Goal: Task Accomplishment & Management: Use online tool/utility

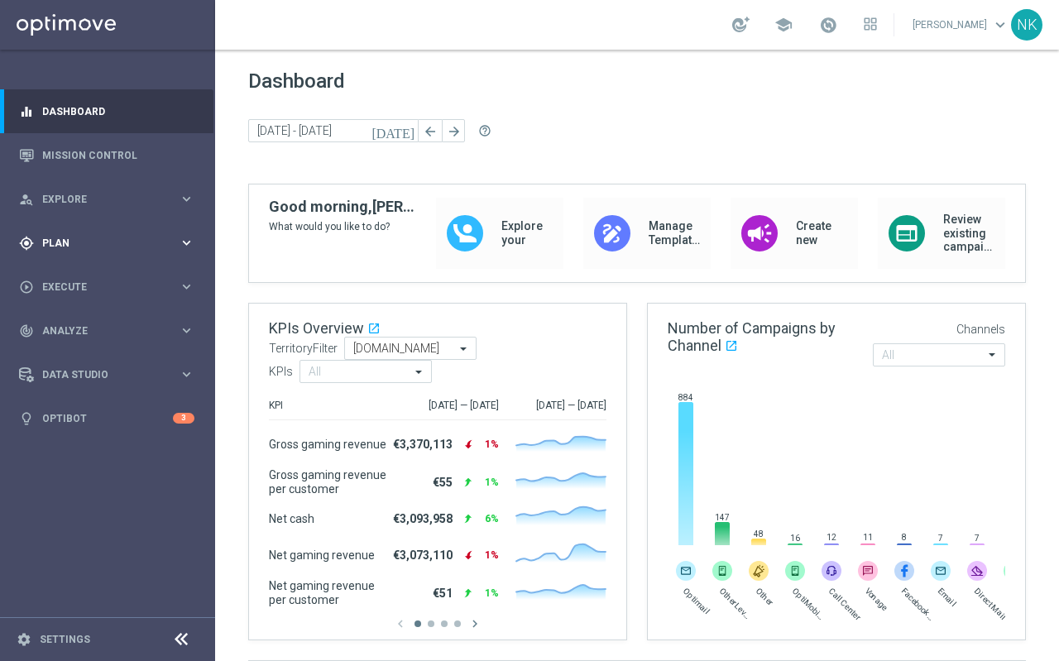
click at [82, 241] on span "Plan" at bounding box center [110, 243] width 136 height 10
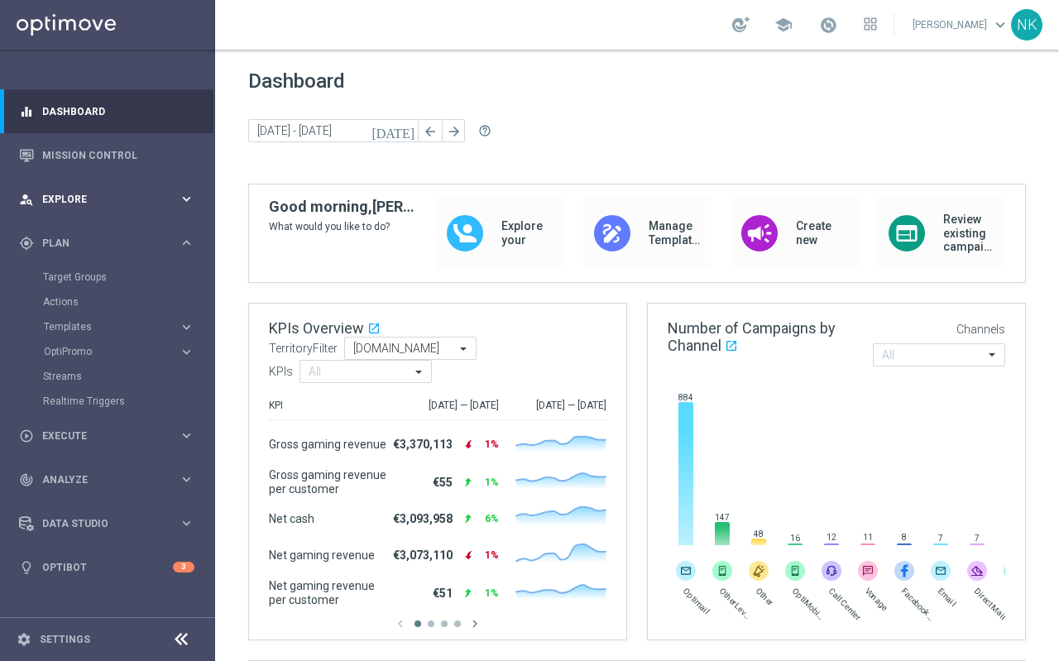
click at [78, 188] on div "person_search Explore keyboard_arrow_right" at bounding box center [106, 199] width 213 height 44
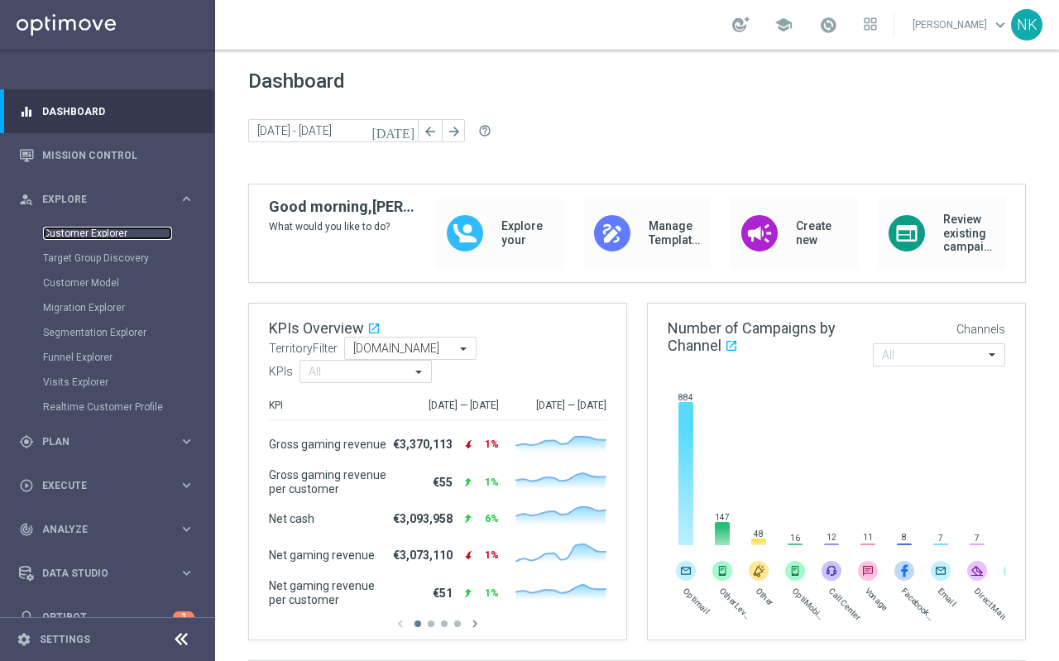
click at [101, 232] on link "Customer Explorer" at bounding box center [107, 233] width 129 height 13
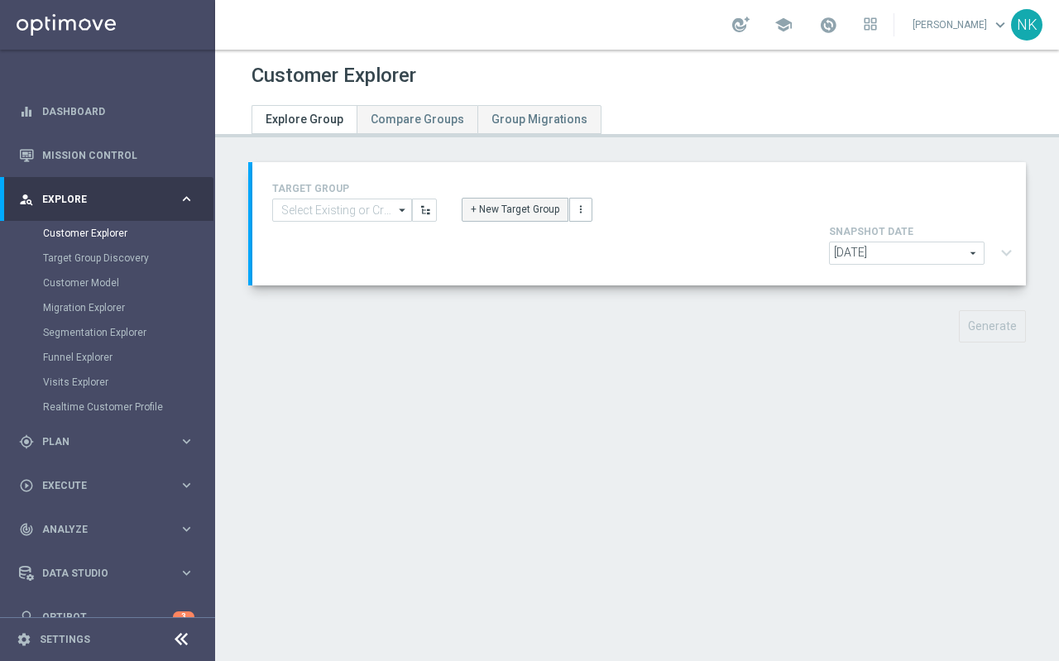
click at [505, 209] on button "+ New Target Group" at bounding box center [514, 209] width 107 height 23
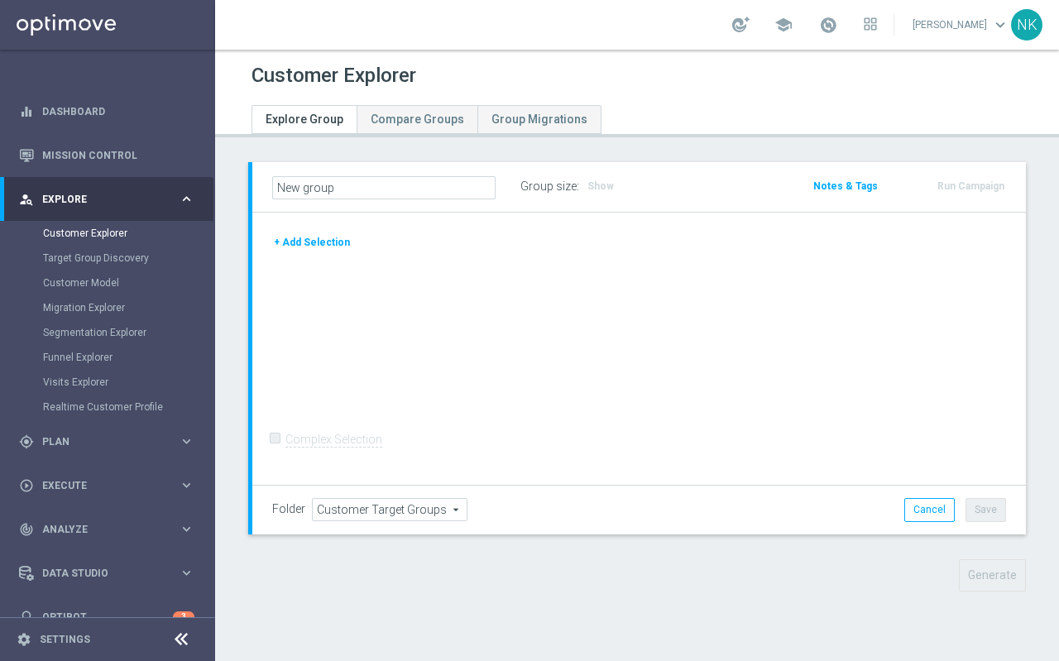
click at [324, 236] on button "+ Add Selection" at bounding box center [311, 242] width 79 height 18
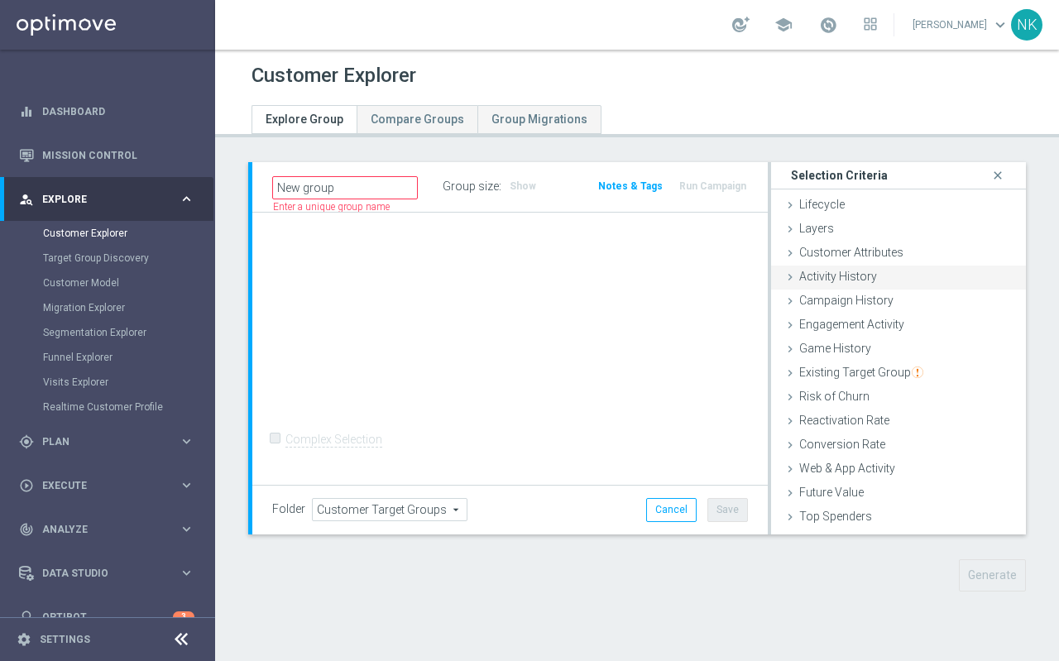
click at [843, 275] on span "Activity History" at bounding box center [838, 276] width 78 height 13
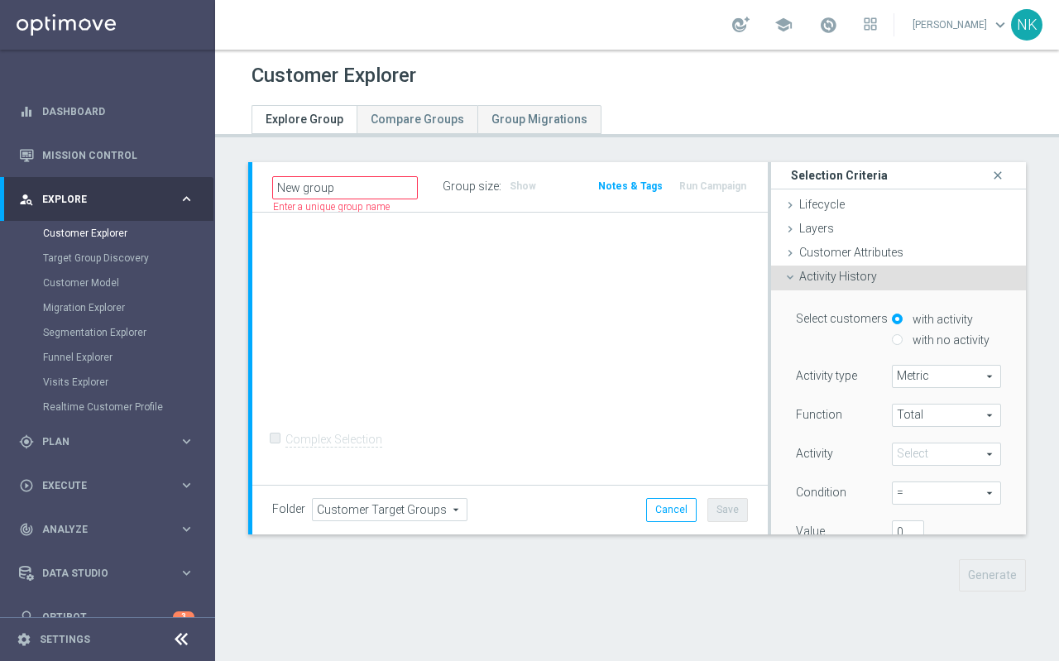
click at [843, 275] on span "Activity History" at bounding box center [838, 276] width 78 height 13
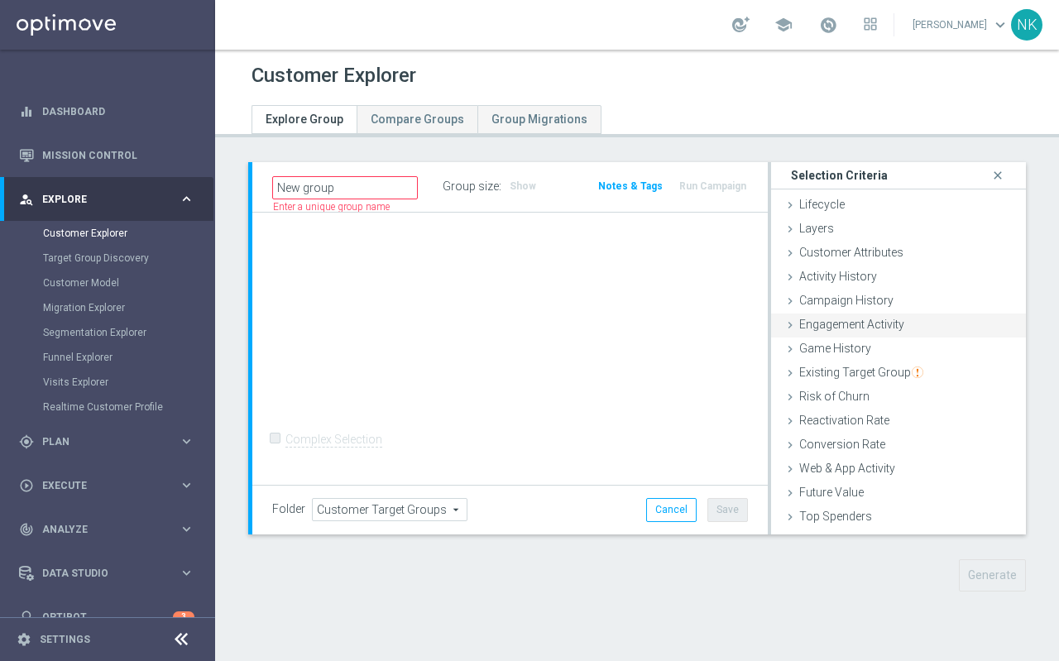
click at [836, 313] on div "Engagement Activity done" at bounding box center [898, 325] width 255 height 25
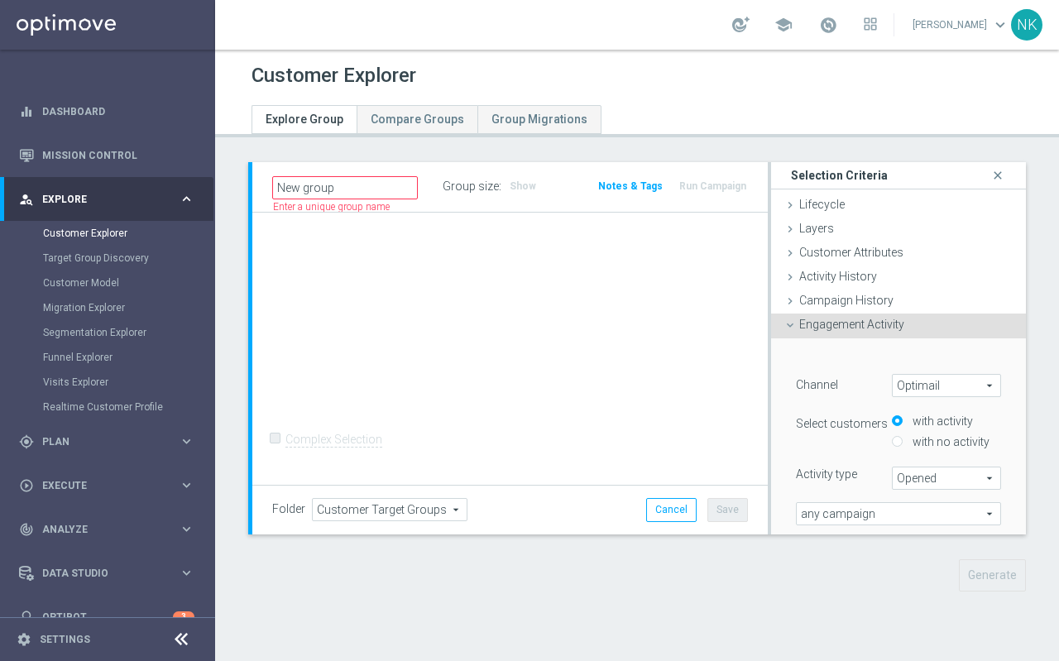
click at [834, 325] on span "Engagement Activity" at bounding box center [851, 324] width 105 height 13
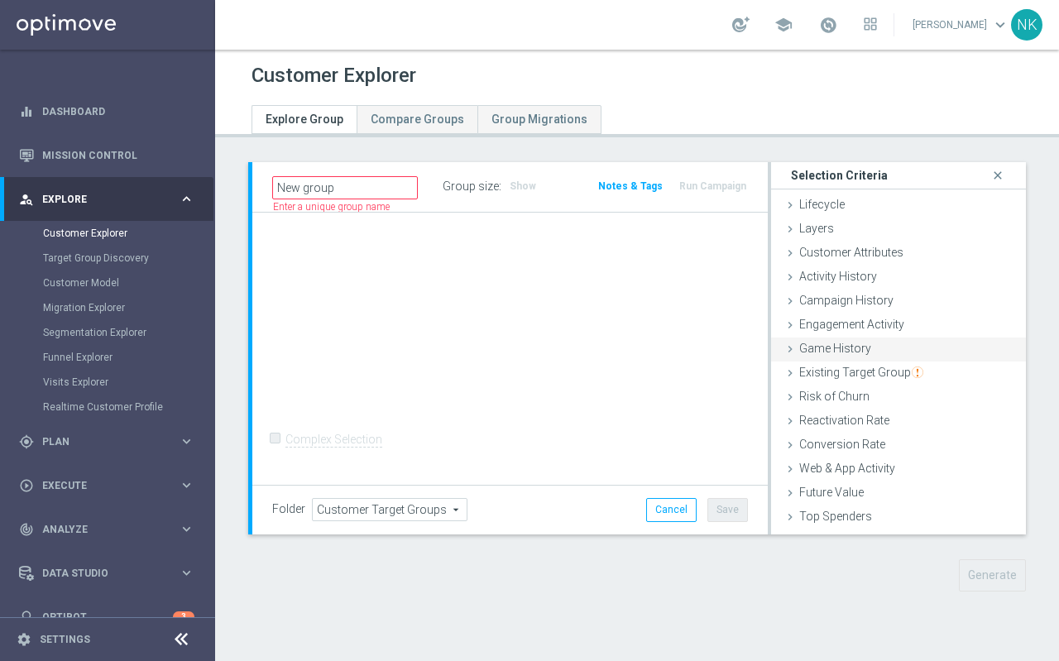
click at [834, 342] on span "Game History" at bounding box center [835, 348] width 72 height 13
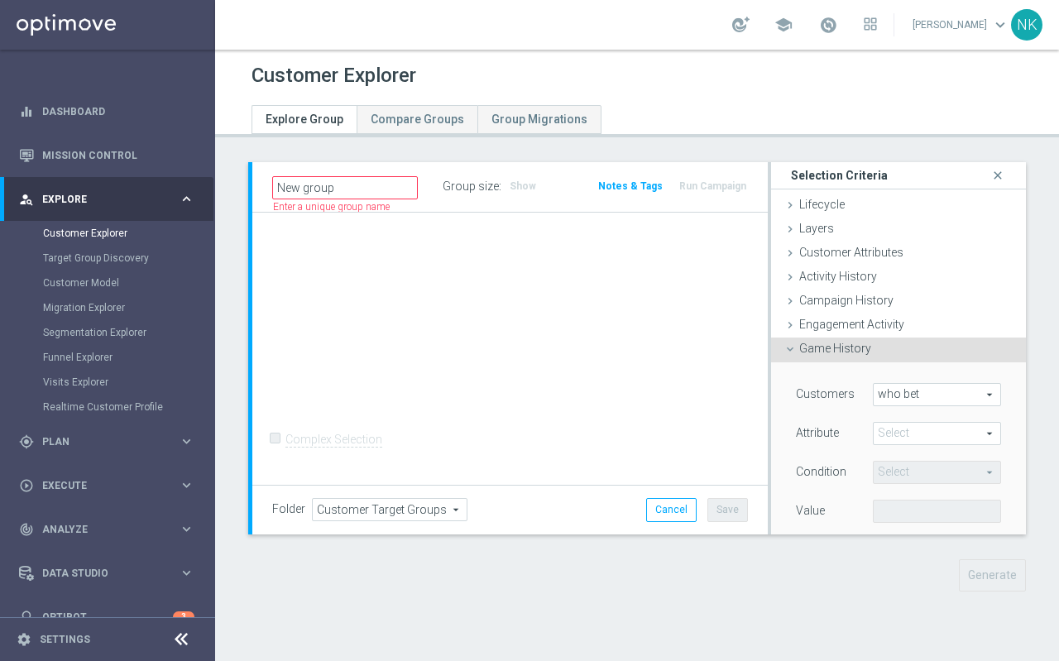
scroll to position [69, 0]
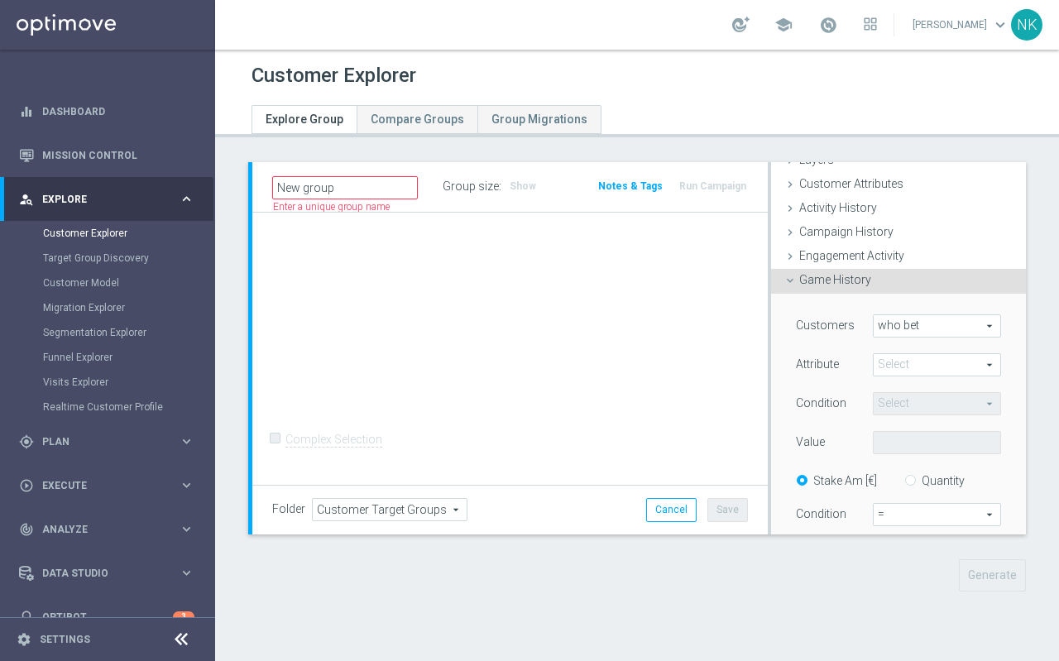
click at [905, 364] on span at bounding box center [936, 365] width 127 height 22
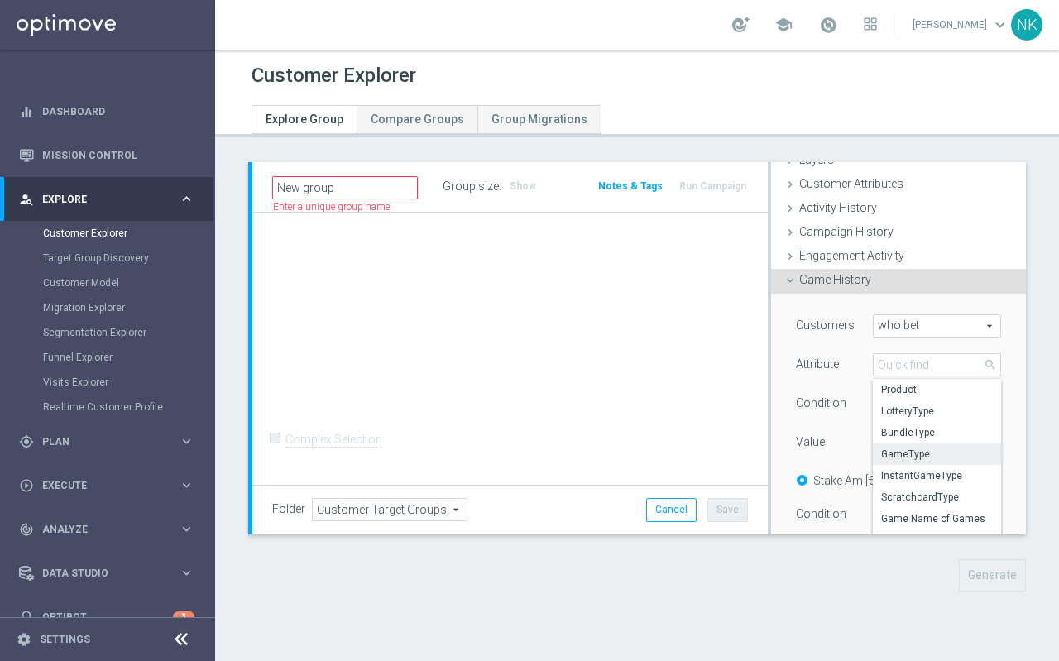
click at [901, 374] on span "GameType" at bounding box center [937, 453] width 112 height 13
type input "GameType"
click at [906, 374] on span "Equals" at bounding box center [936, 404] width 127 height 22
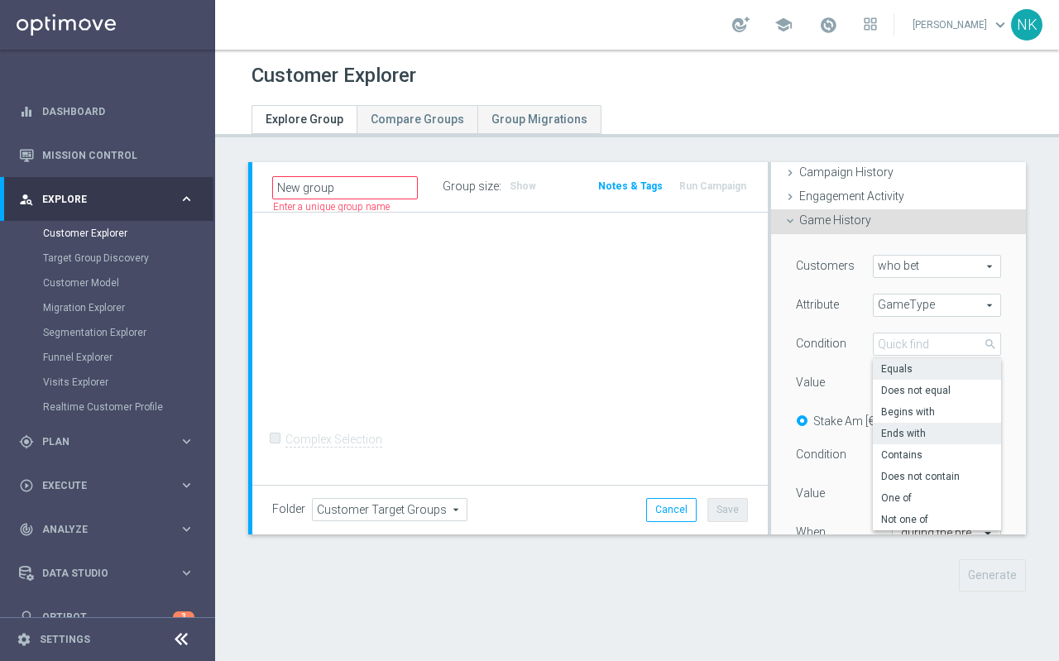
scroll to position [132, 0]
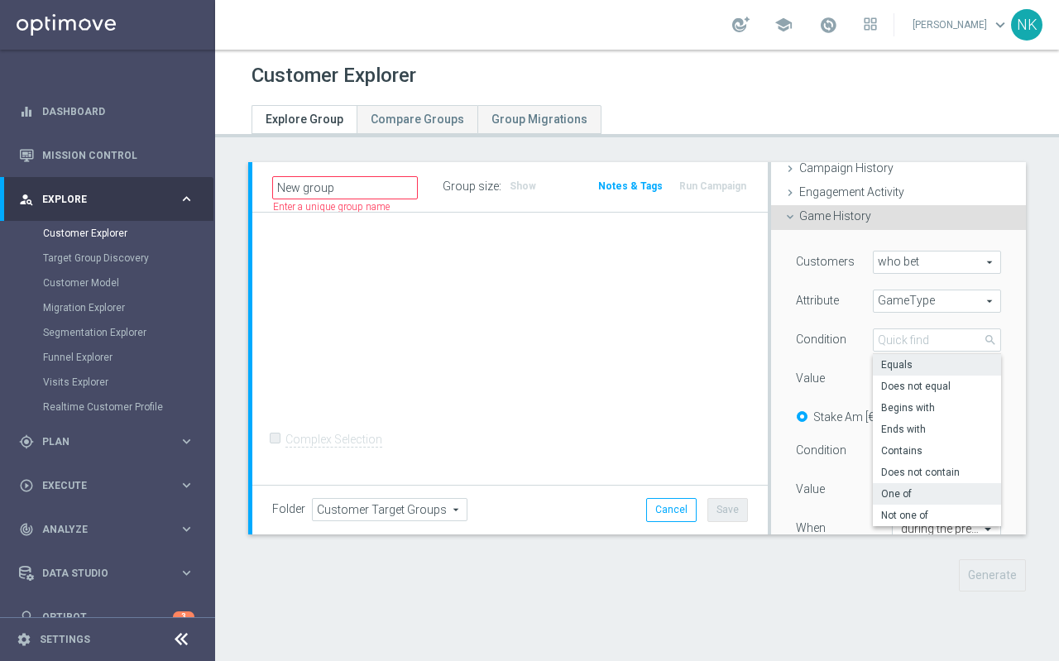
click at [901, 374] on label "One of" at bounding box center [937, 494] width 128 height 22
type input "One of"
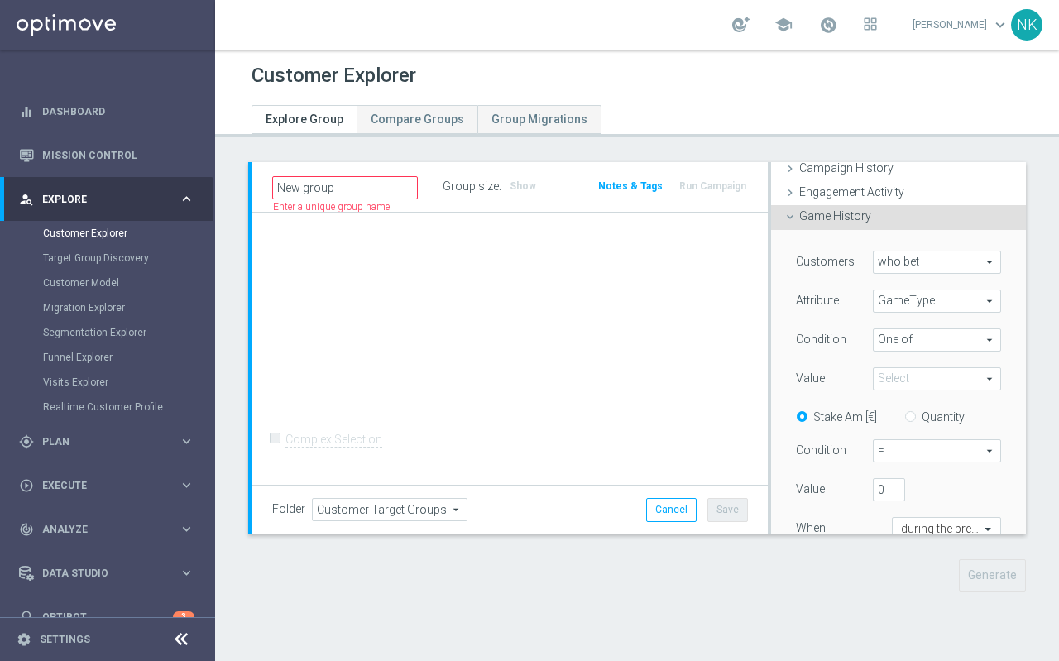
click at [908, 374] on span at bounding box center [936, 379] width 127 height 22
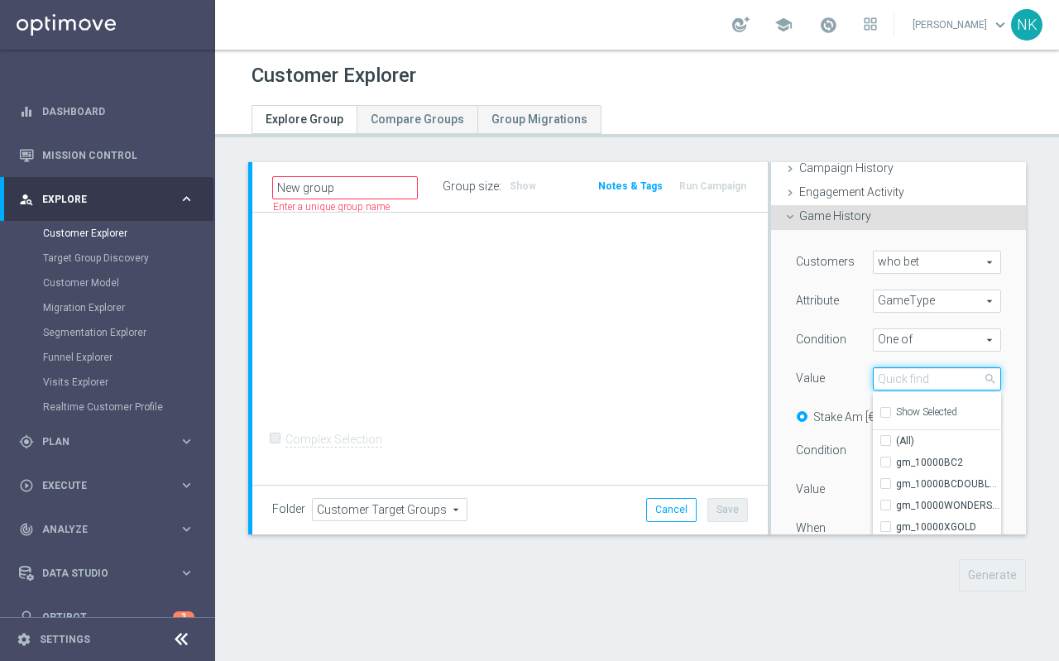
click at [908, 374] on input "search" at bounding box center [937, 378] width 128 height 23
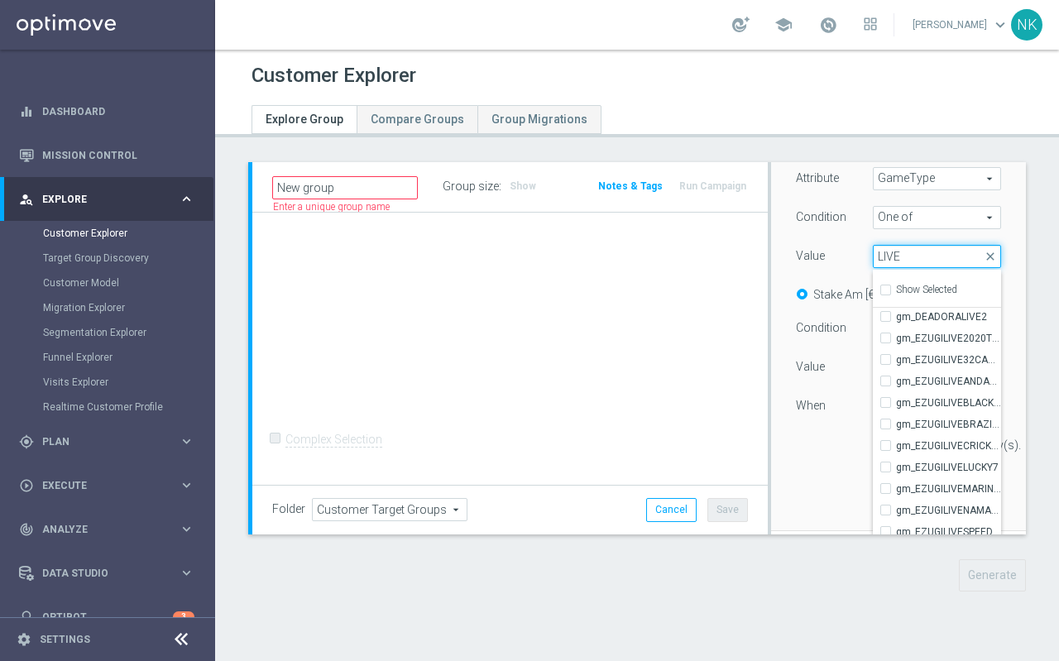
type input "LIVE"
click at [896, 289] on label "Show Selected" at bounding box center [926, 291] width 61 height 15
click at [889, 289] on input "Show Selected" at bounding box center [884, 292] width 11 height 11
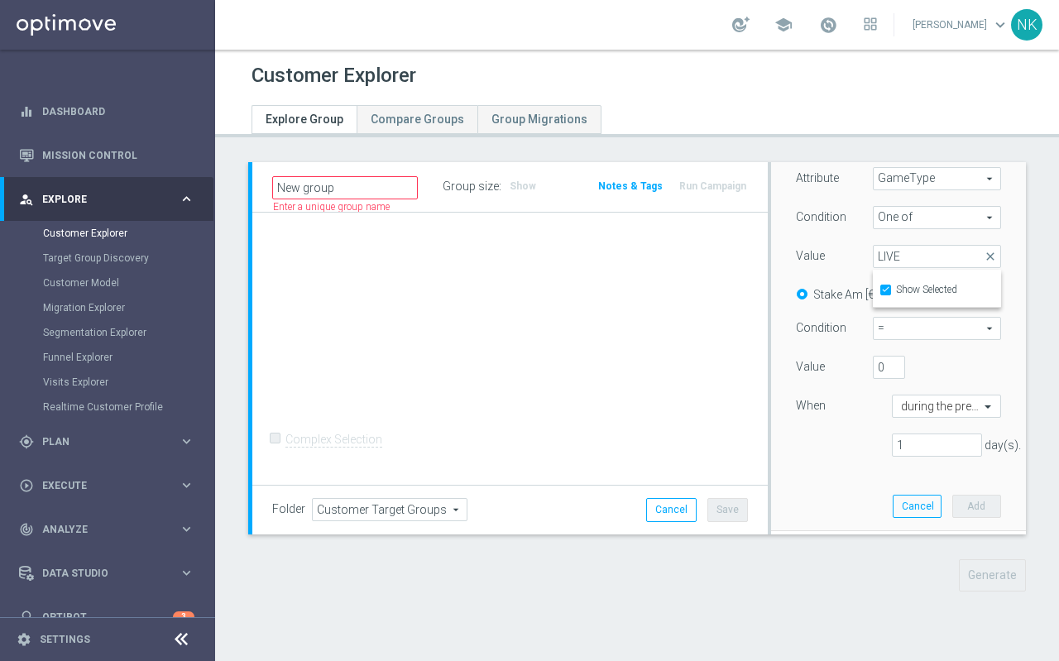
scroll to position [0, 0]
click at [845, 374] on div "Customers who bet who bet arrow_drop_down search Attribute GameType GameType ar…" at bounding box center [898, 299] width 205 height 342
click at [908, 254] on span at bounding box center [936, 257] width 127 height 22
click at [846, 270] on div "Value" at bounding box center [821, 258] width 77 height 26
click at [908, 246] on span at bounding box center [936, 257] width 127 height 22
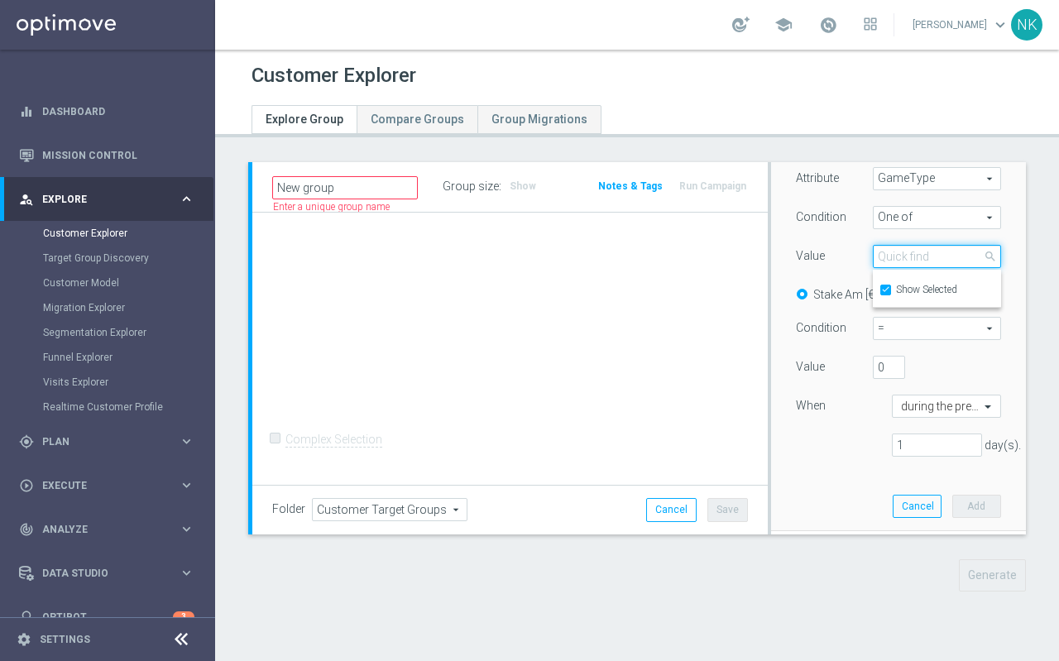
click at [908, 258] on input "search" at bounding box center [937, 256] width 128 height 23
click at [887, 289] on input "Show Selected" at bounding box center [884, 292] width 11 height 11
checkbox input "false"
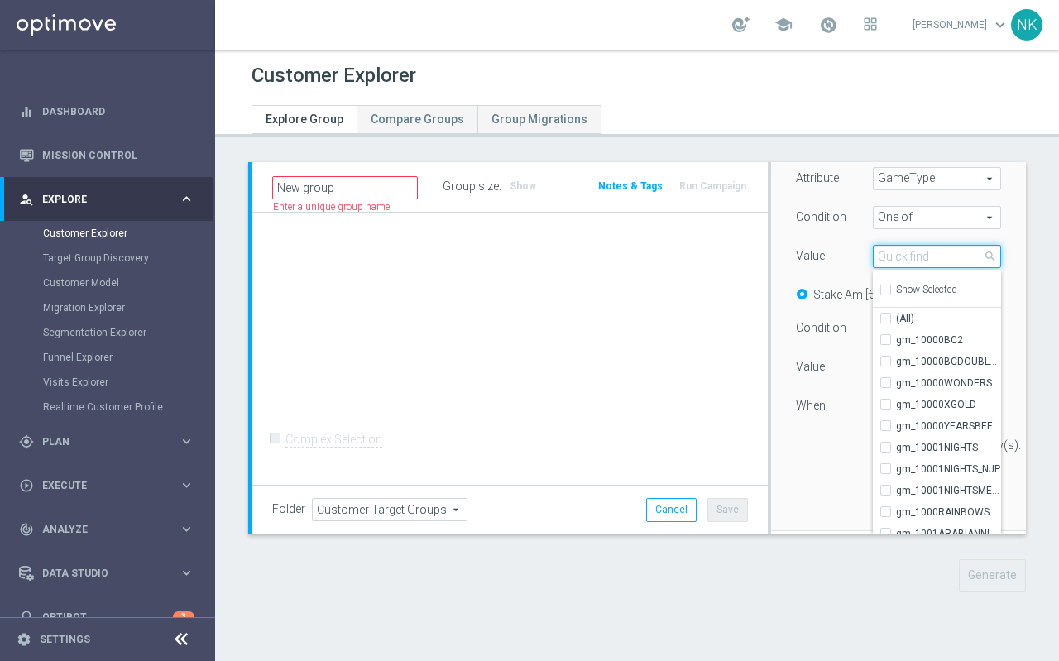
click at [908, 262] on input "search" at bounding box center [937, 256] width 128 height 23
type input "LIVE"
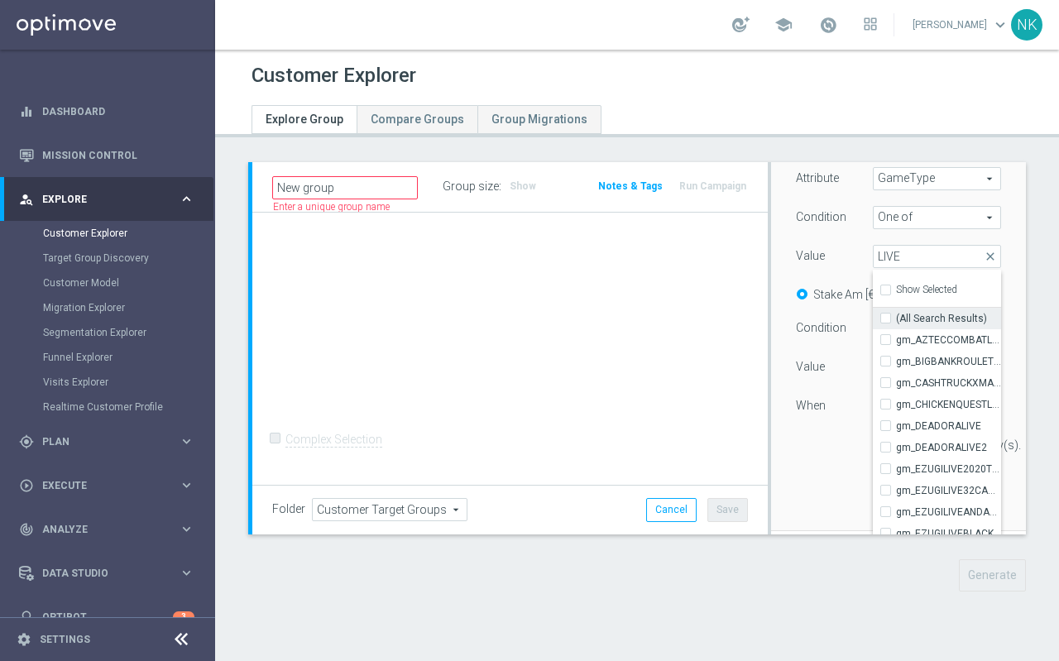
click at [887, 322] on input "(All Search Results)" at bounding box center [890, 318] width 11 height 11
checkbox input "true"
type input "Selected 145 of 5494"
checkbox input "true"
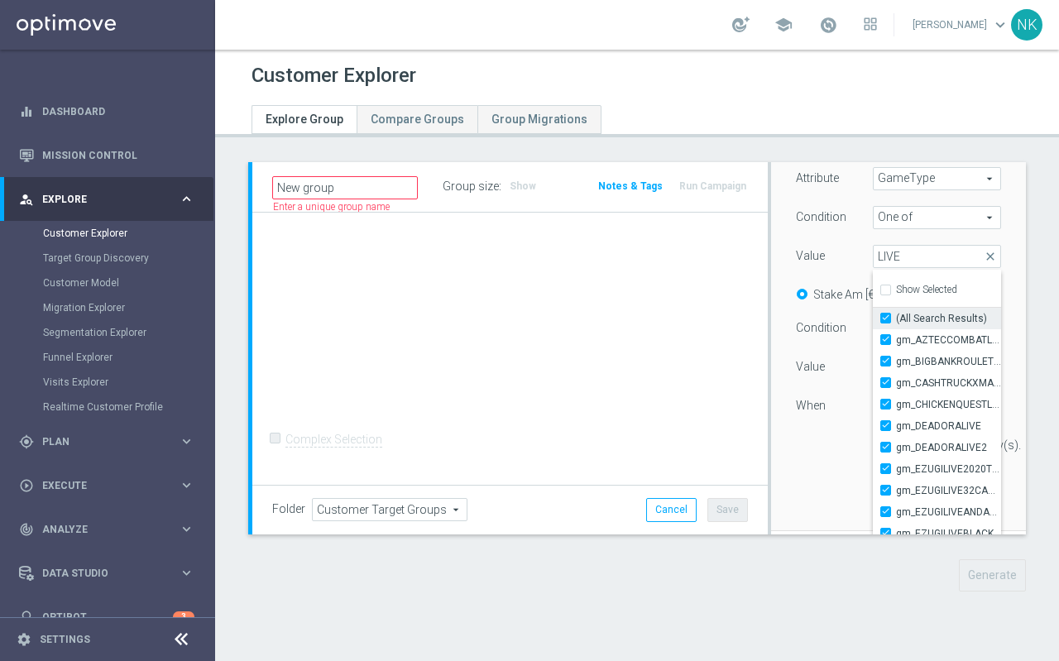
checkbox input "true"
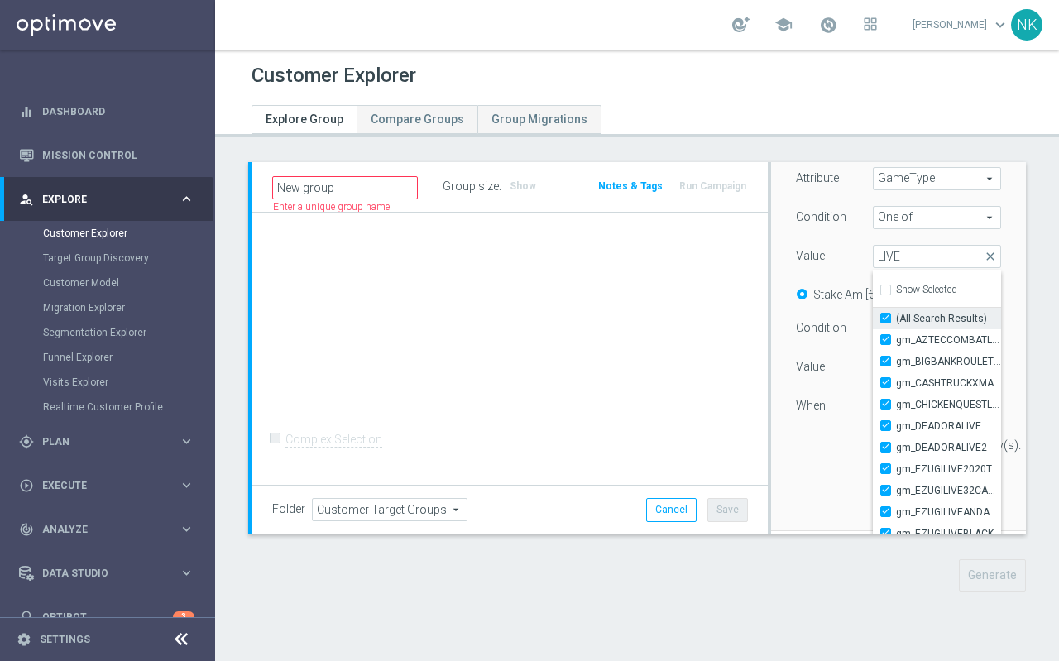
checkbox input "true"
click at [838, 254] on div "Value" at bounding box center [821, 258] width 77 height 26
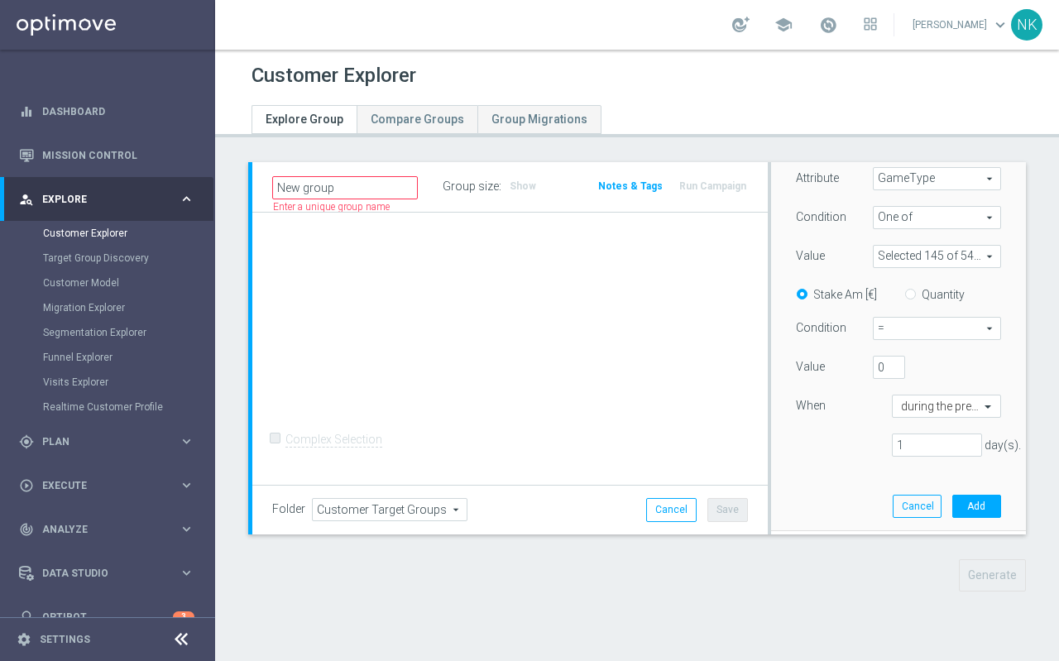
click at [908, 328] on span "=" at bounding box center [936, 329] width 127 height 22
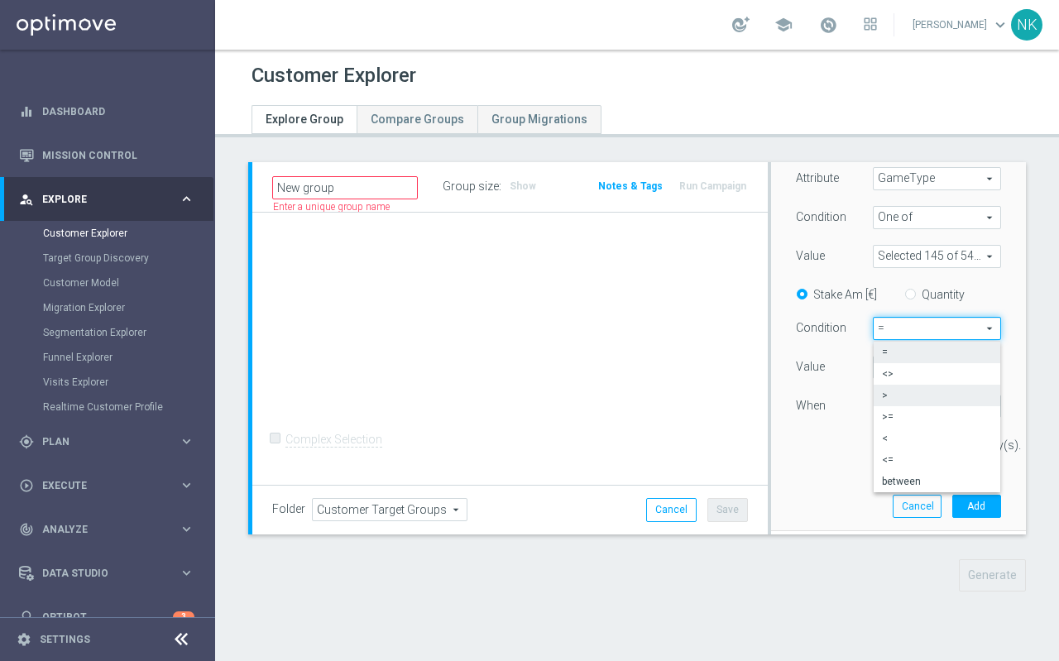
click at [906, 374] on span ">" at bounding box center [937, 395] width 110 height 13
type input ">"
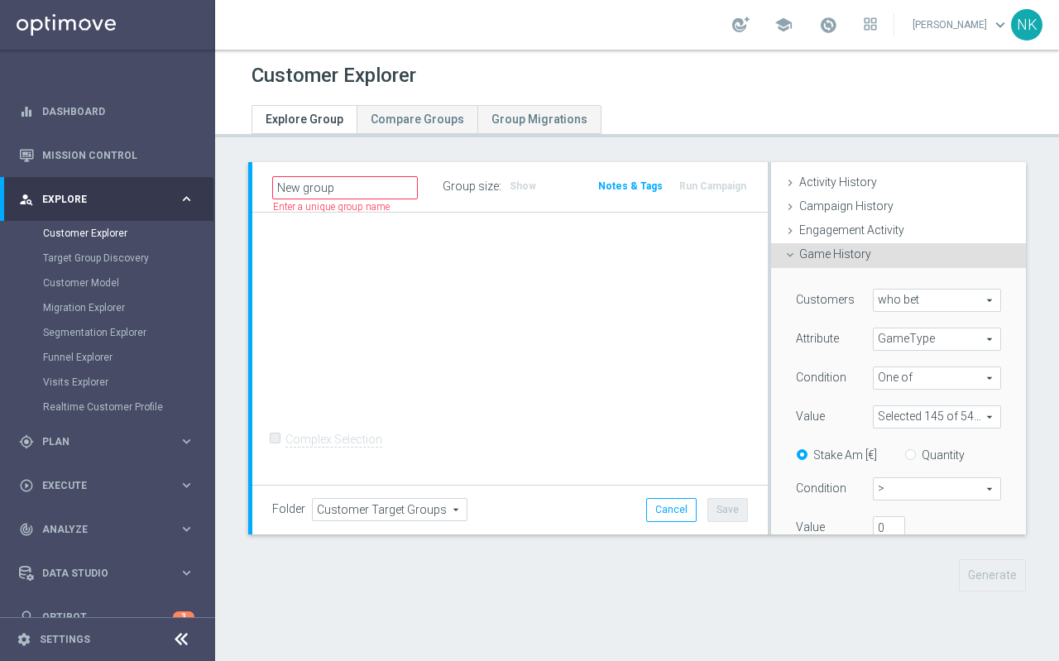
scroll to position [81, 0]
